Goal: Check status: Check status

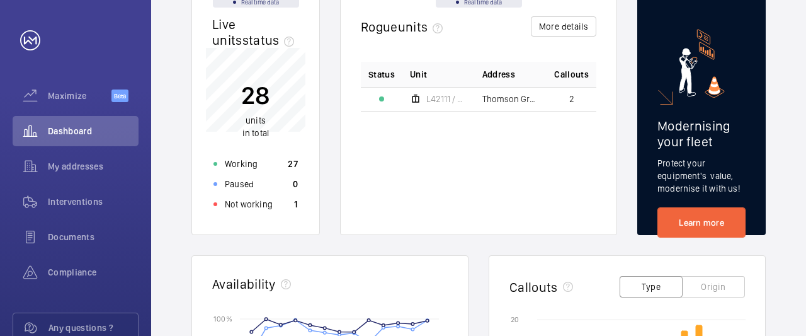
scroll to position [146, 0]
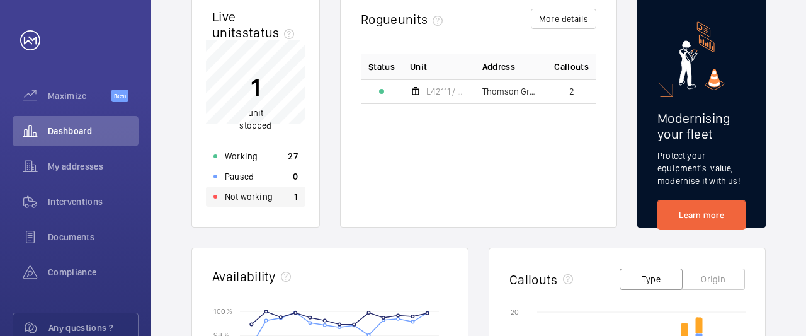
click at [261, 197] on p "Not working" at bounding box center [249, 196] width 48 height 13
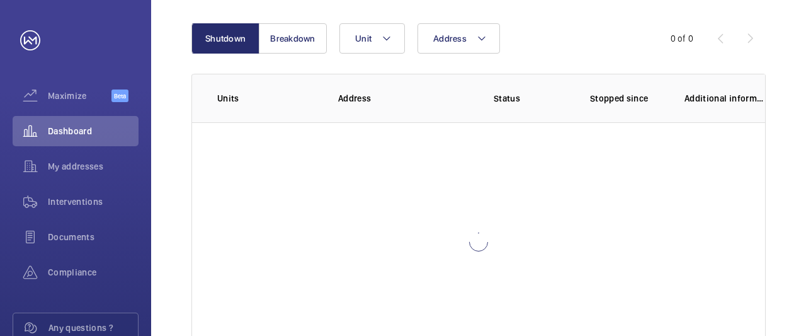
scroll to position [154, 0]
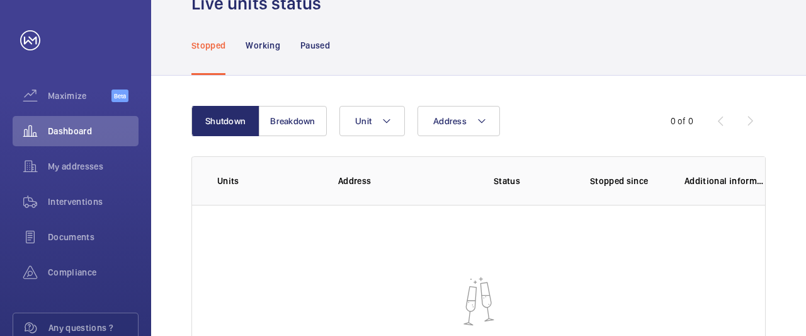
scroll to position [8, 0]
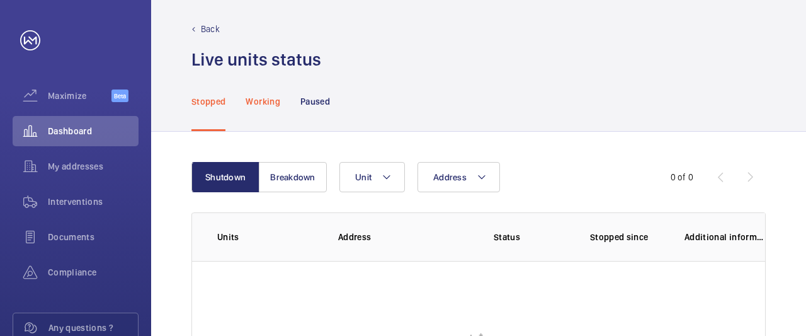
click at [262, 101] on p "Working" at bounding box center [263, 101] width 34 height 13
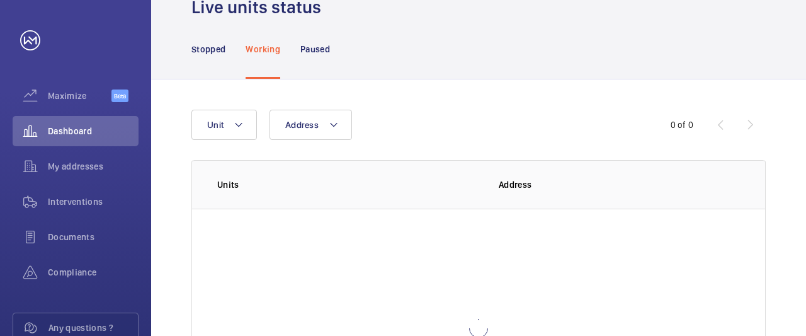
scroll to position [81, 0]
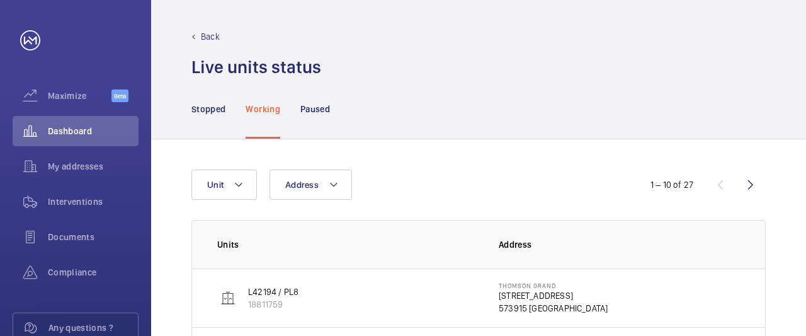
click at [199, 33] on div "Back" at bounding box center [478, 36] width 574 height 13
